Goal: Information Seeking & Learning: Learn about a topic

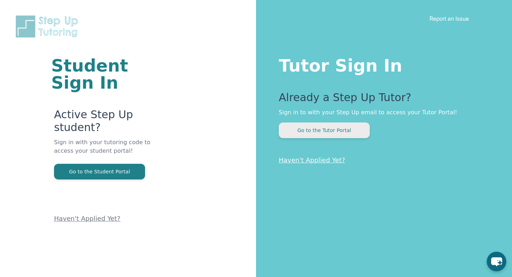
click at [341, 135] on button "Go to the Tutor Portal" at bounding box center [324, 130] width 91 height 16
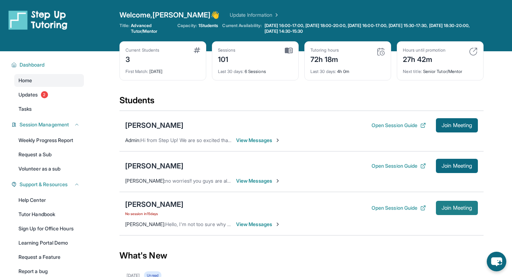
click at [469, 207] on span "Join Meeting" at bounding box center [457, 208] width 31 height 4
click at [397, 200] on div "[PERSON_NAME] No session [DATE] Open Session Guide Join Meeting" at bounding box center [301, 207] width 353 height 17
click at [397, 204] on button "Open Session Guide" at bounding box center [399, 207] width 54 height 7
click at [162, 205] on div "[PERSON_NAME]" at bounding box center [154, 204] width 58 height 10
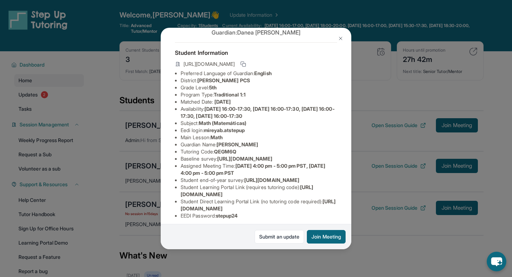
scroll to position [26, 0]
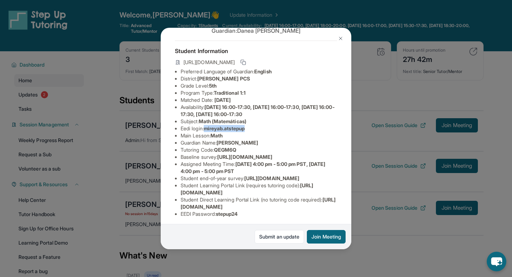
drag, startPoint x: 208, startPoint y: 129, endPoint x: 255, endPoint y: 128, distance: 47.0
click at [255, 128] on li "Eedi login : [PERSON_NAME].atstepup" at bounding box center [259, 128] width 156 height 7
copy span "mireyab.atstepup"
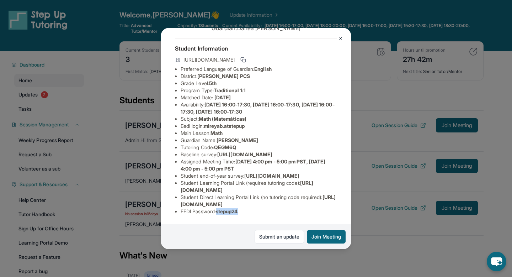
drag, startPoint x: 220, startPoint y: 211, endPoint x: 246, endPoint y: 211, distance: 26.0
click at [246, 211] on li "EEDI Password : stepup24" at bounding box center [259, 211] width 156 height 7
copy span "stepup24"
click at [335, 80] on li "Grade Level: 5th" at bounding box center [259, 83] width 156 height 7
click at [340, 35] on button at bounding box center [341, 38] width 14 height 14
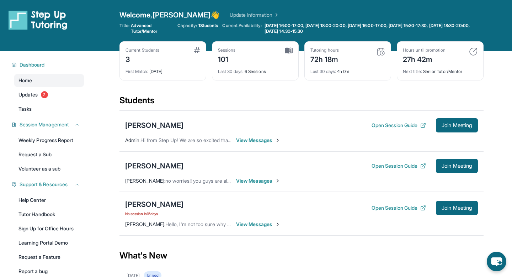
click at [381, 162] on div "Open Session Guide Join Meeting" at bounding box center [425, 166] width 106 height 14
click at [383, 164] on button "Open Session Guide" at bounding box center [399, 165] width 54 height 7
click at [177, 167] on div "[PERSON_NAME]" at bounding box center [154, 166] width 58 height 10
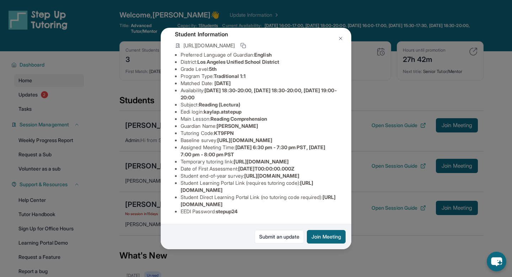
scroll to position [73, 0]
click at [343, 36] on img at bounding box center [341, 39] width 6 height 6
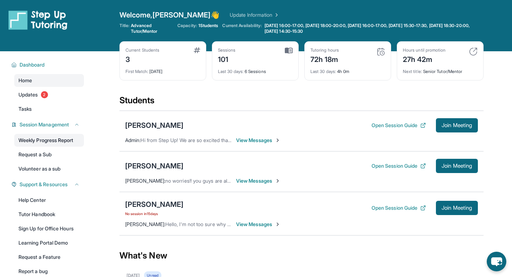
click at [34, 143] on link "Weekly Progress Report" at bounding box center [49, 140] width 70 height 13
